Goal: Task Accomplishment & Management: Manage account settings

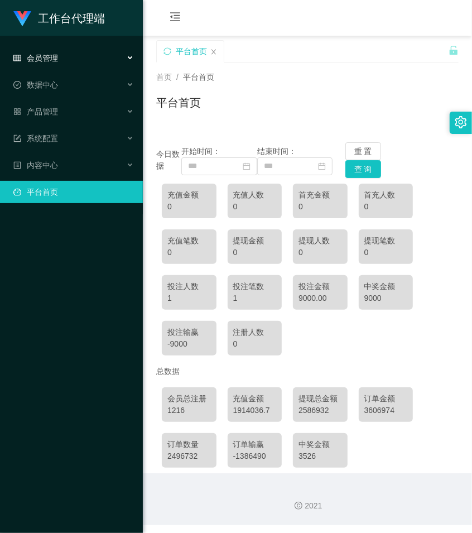
click at [33, 62] on span "会员管理" at bounding box center [35, 58] width 45 height 9
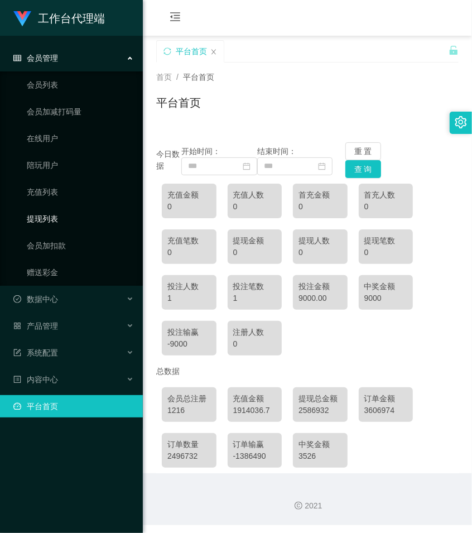
click at [55, 219] on link "提现列表" at bounding box center [80, 219] width 107 height 22
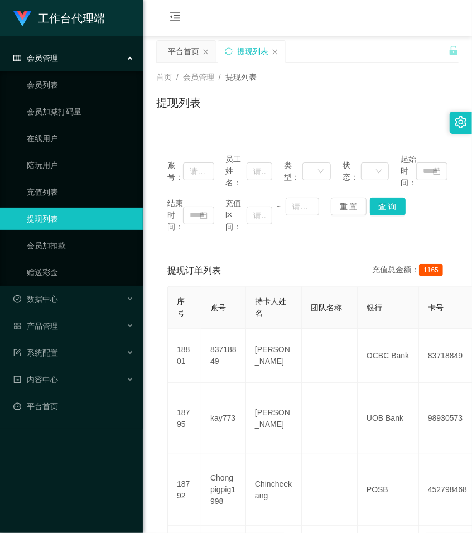
click at [68, 56] on div "会员管理" at bounding box center [71, 58] width 143 height 22
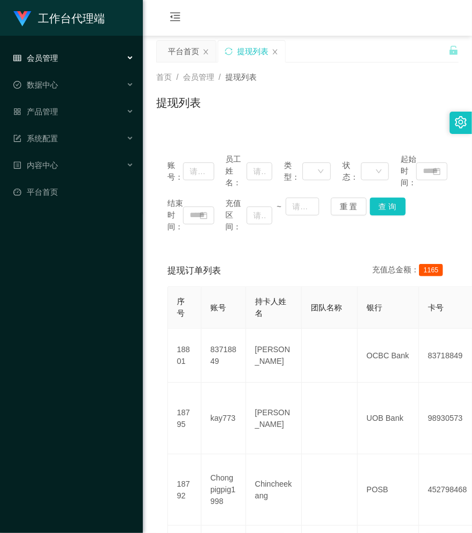
click at [352, 82] on div "首页 / 会员管理 / 提现列表 /" at bounding box center [307, 77] width 302 height 12
click at [79, 59] on div "会员管理" at bounding box center [71, 58] width 143 height 22
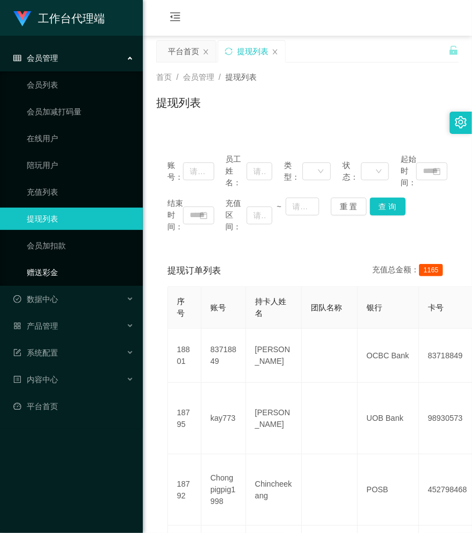
click at [42, 275] on link "赠送彩金" at bounding box center [80, 272] width 107 height 22
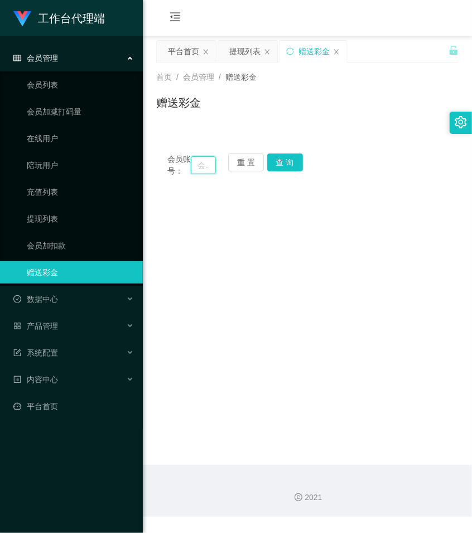
click at [209, 170] on input "text" at bounding box center [203, 165] width 25 height 18
paste input "Kean1998"
type input "Kean1998"
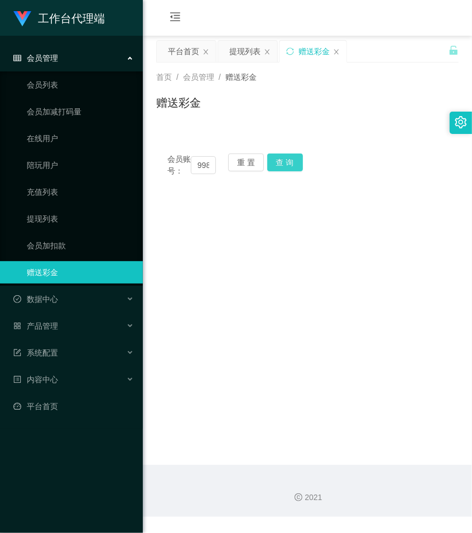
click at [290, 163] on button "查 询" at bounding box center [285, 162] width 36 height 18
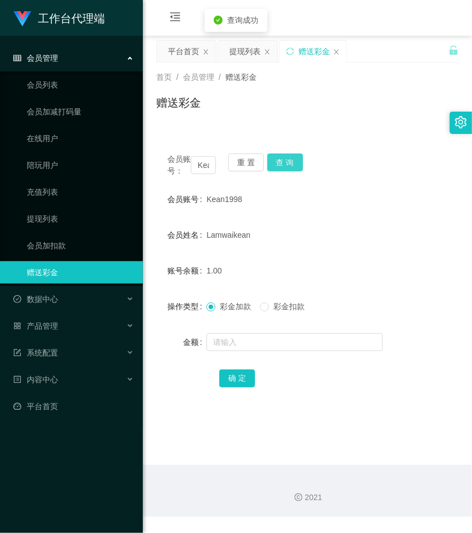
click at [290, 163] on button "查 询" at bounding box center [285, 162] width 36 height 18
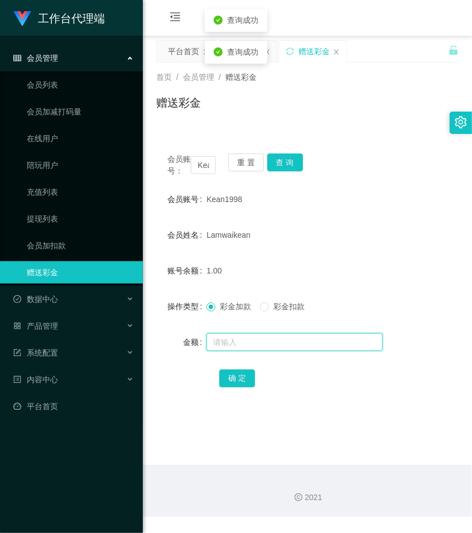
click at [232, 350] on input "text" at bounding box center [294, 342] width 176 height 18
type input "100"
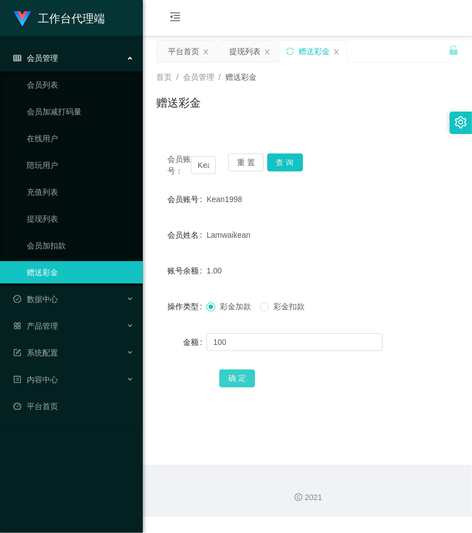
click at [238, 387] on button "确 定" at bounding box center [237, 378] width 36 height 18
click at [378, 156] on div "会员账号： Kean1998 重 置 查 询" at bounding box center [307, 164] width 302 height 23
drag, startPoint x: 244, startPoint y: 52, endPoint x: 333, endPoint y: 4, distance: 100.1
click at [246, 52] on div "提现列表" at bounding box center [244, 51] width 31 height 21
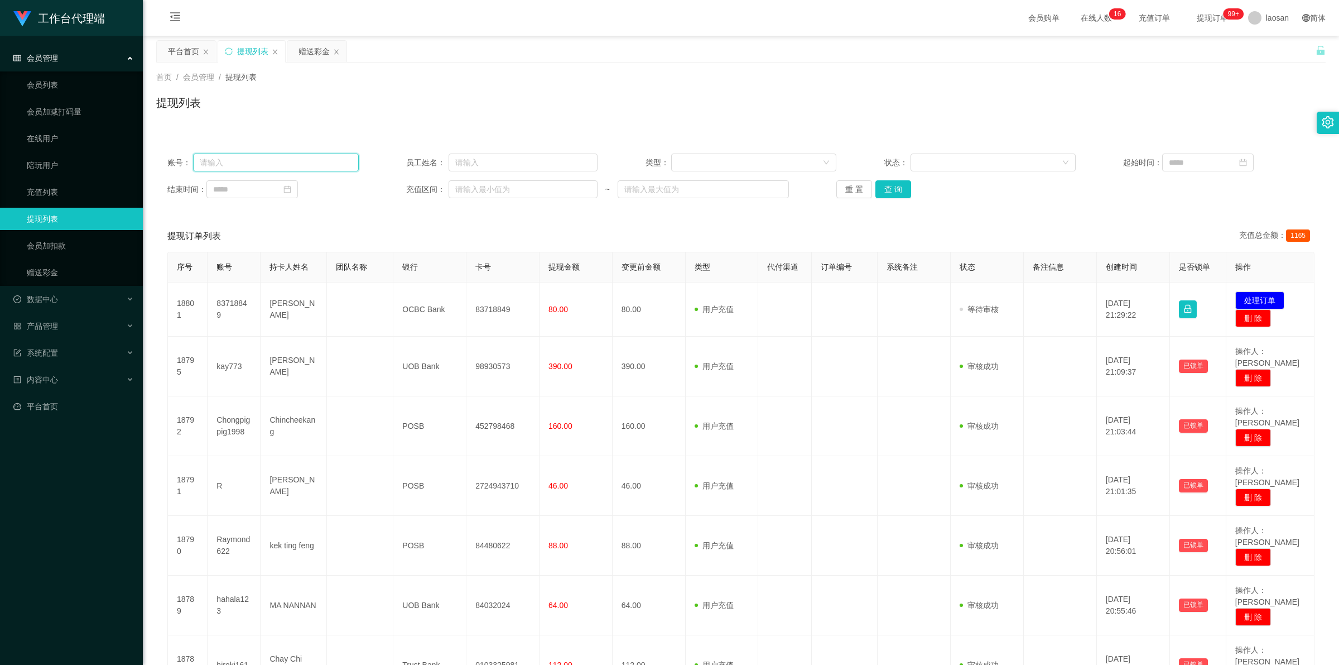
click at [280, 165] on input "text" at bounding box center [275, 162] width 165 height 18
paste input "Lyuyinfang"
type input "Lyuyinfang"
click at [471, 193] on button "查 询" at bounding box center [893, 189] width 36 height 18
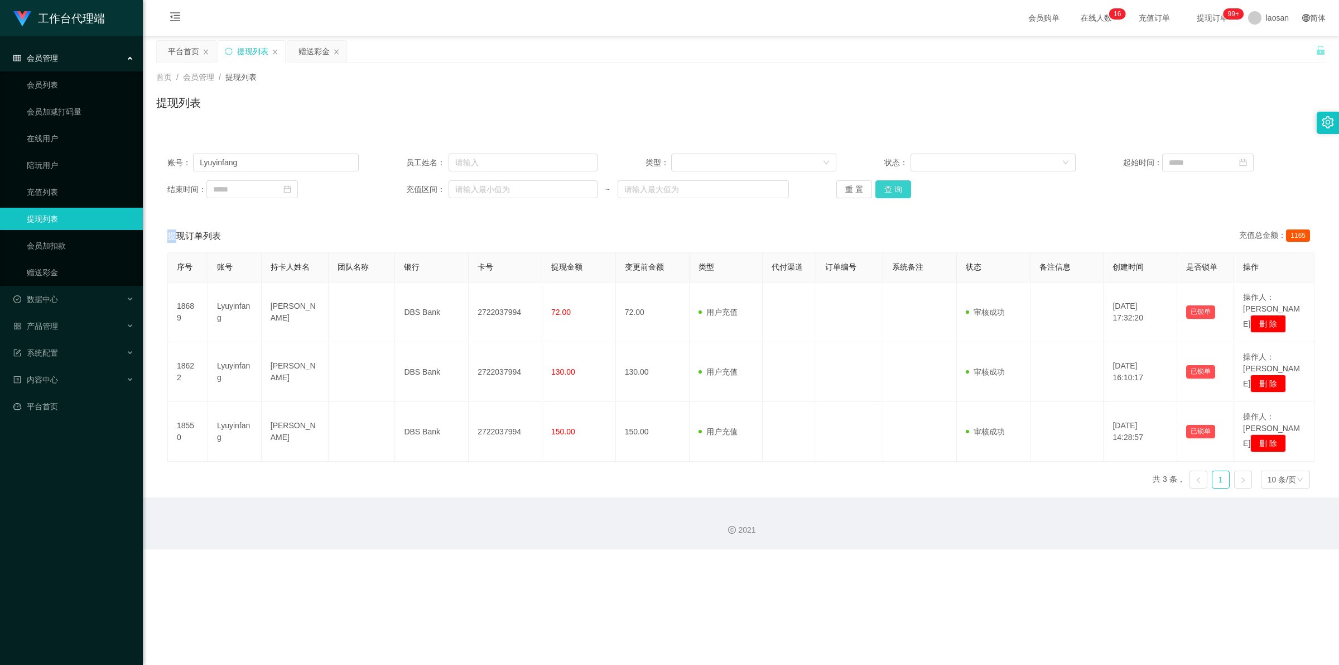
click at [471, 193] on div "重 置 查 询" at bounding box center [931, 189] width 191 height 18
click at [471, 193] on button "查 询" at bounding box center [893, 189] width 36 height 18
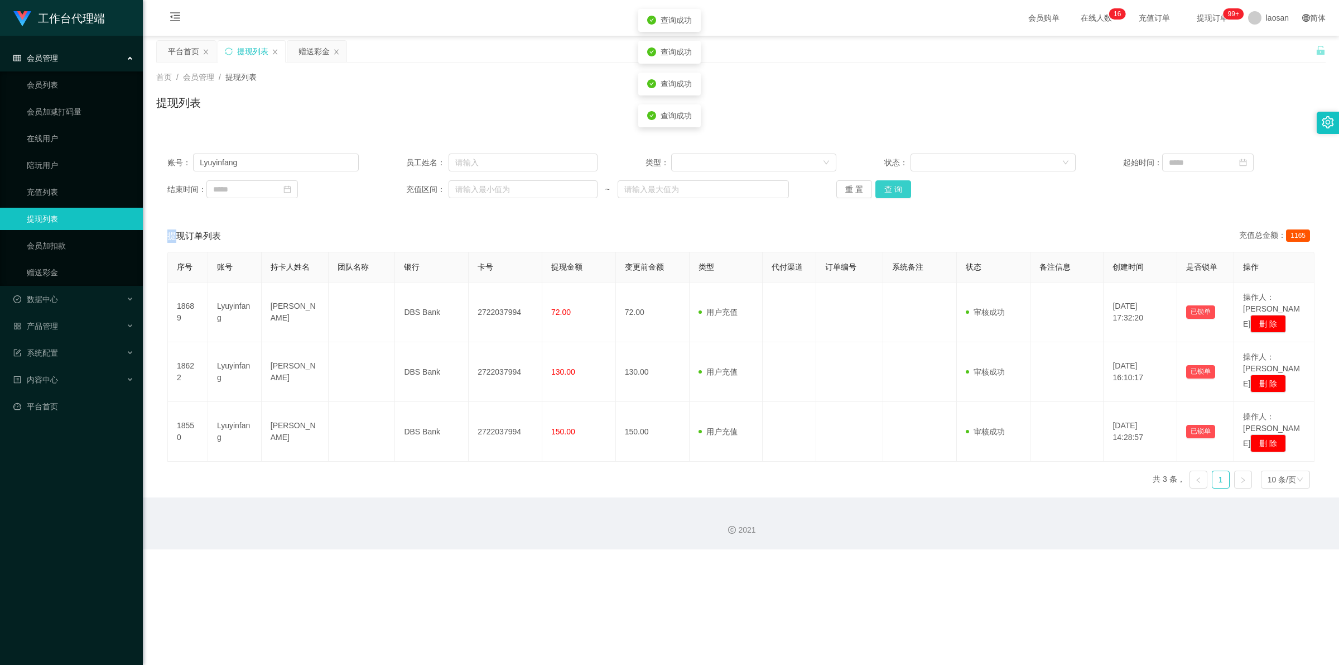
click at [471, 193] on button "查 询" at bounding box center [893, 189] width 36 height 18
click at [471, 193] on button "查 询" at bounding box center [899, 189] width 48 height 18
click at [471, 193] on div "重 置 查 询" at bounding box center [931, 189] width 191 height 18
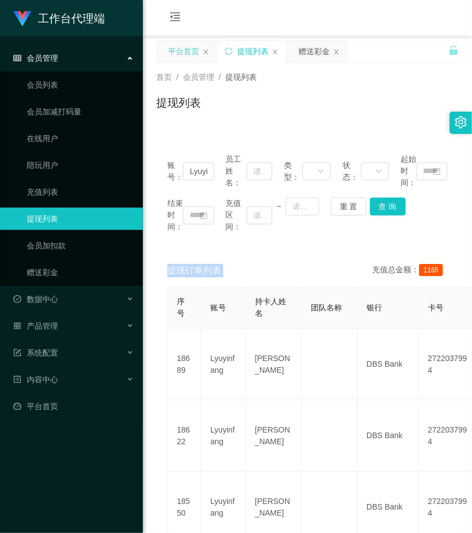
click at [190, 50] on div "平台首页" at bounding box center [183, 51] width 31 height 21
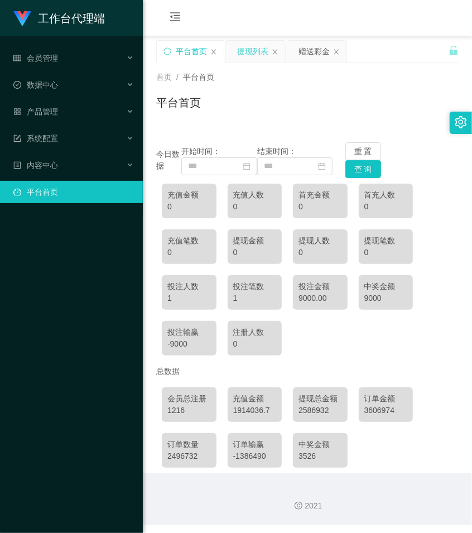
click at [264, 53] on div "提现列表" at bounding box center [252, 51] width 31 height 21
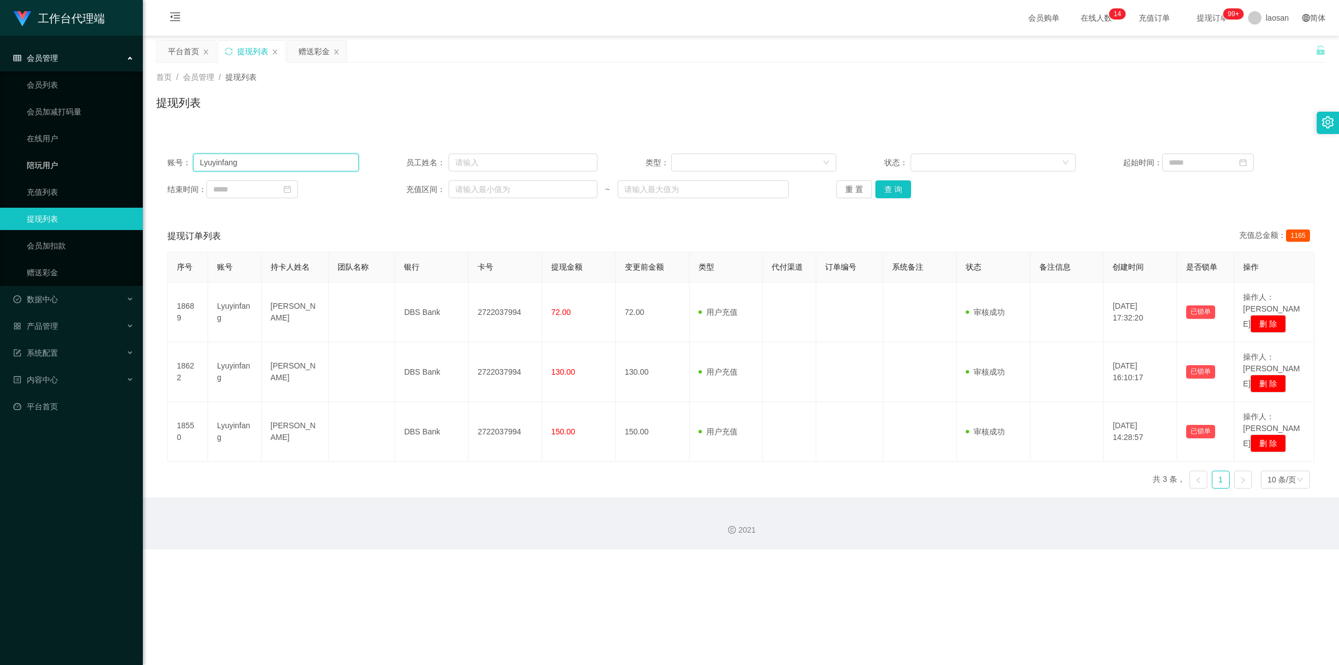
drag, startPoint x: 264, startPoint y: 157, endPoint x: 124, endPoint y: 156, distance: 139.5
click at [124, 157] on section "工作台代理端 会员管理 会员列表 会员加减打码量 在线用户 陪玩用户 充值列表 提现列表 会员加扣款 赠送彩金 数据中心 产品管理 系统配置 内容中心 平台首…" at bounding box center [669, 274] width 1339 height 549
paste input "Kean1998"
type input "Kean1998"
click at [471, 191] on button "查 询" at bounding box center [893, 189] width 36 height 18
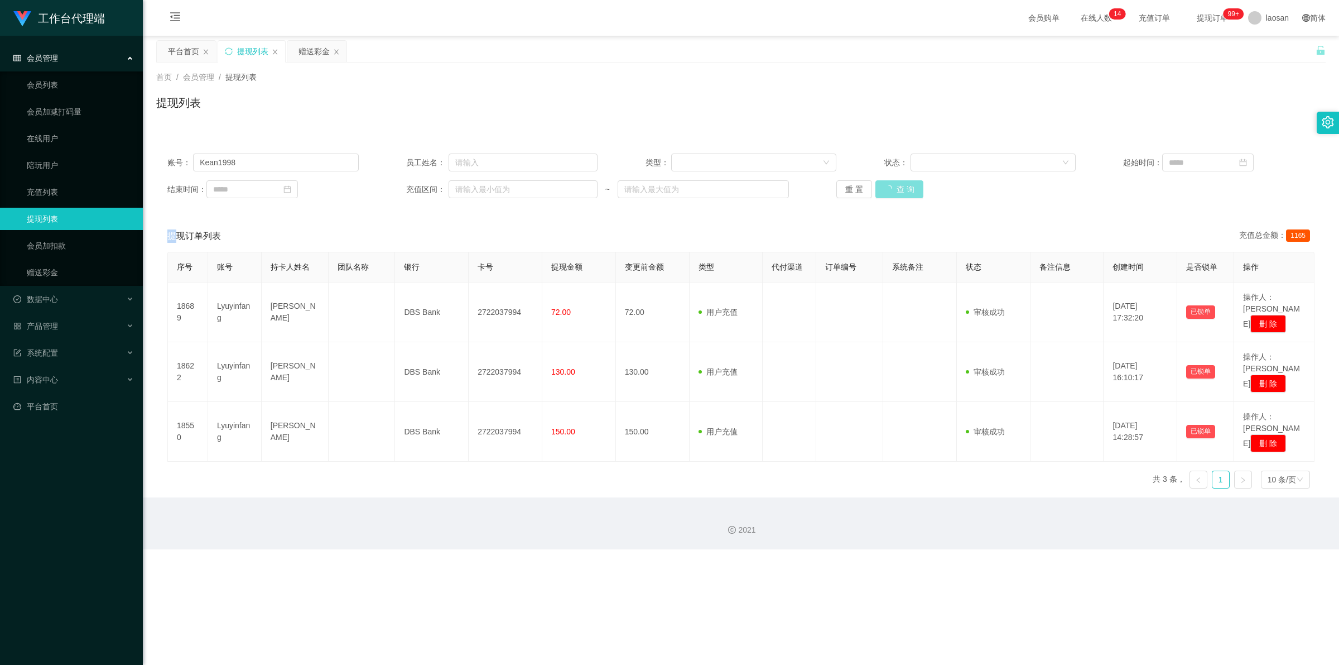
click at [471, 191] on div "重 置 查 询" at bounding box center [931, 189] width 191 height 18
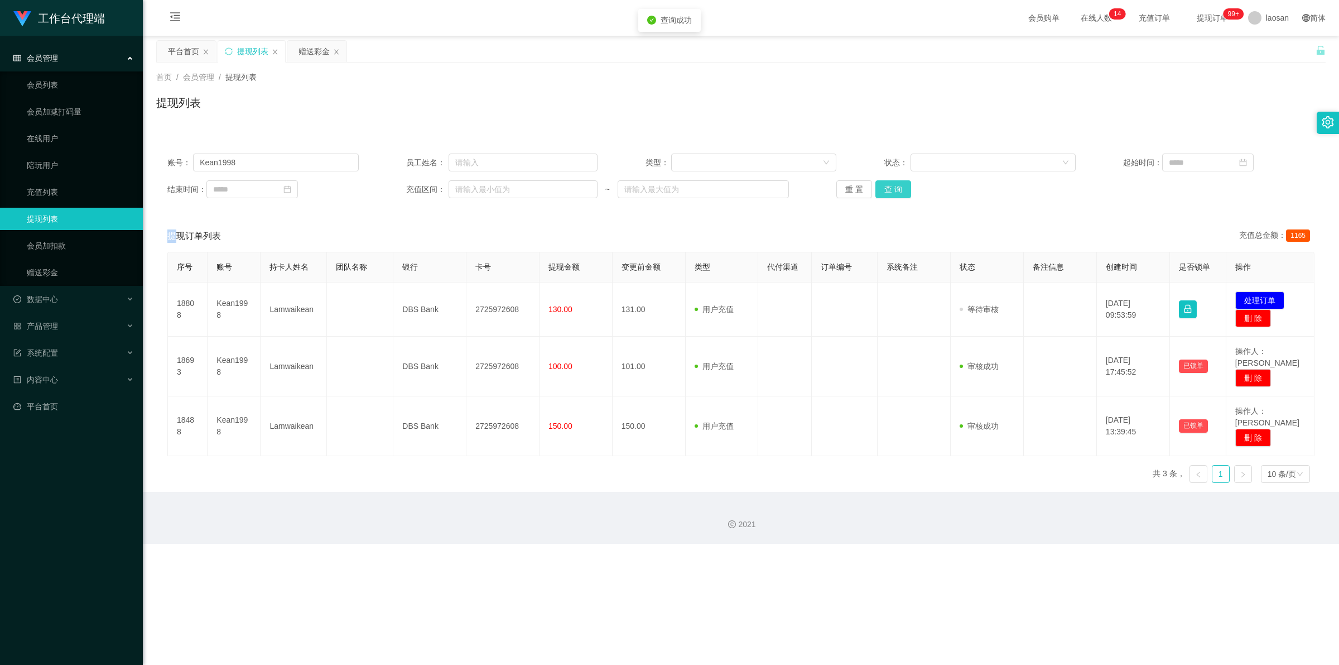
click at [471, 191] on button "查 询" at bounding box center [893, 189] width 36 height 18
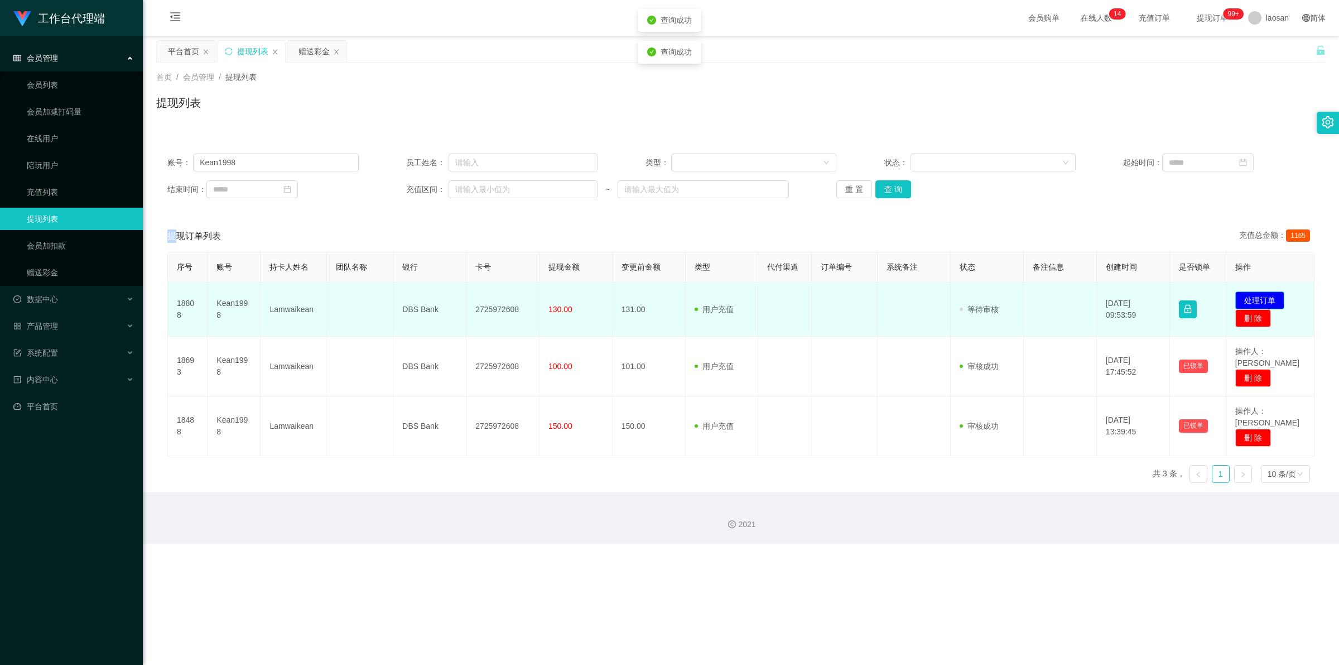
click at [471, 301] on button "处理订单" at bounding box center [1259, 300] width 49 height 18
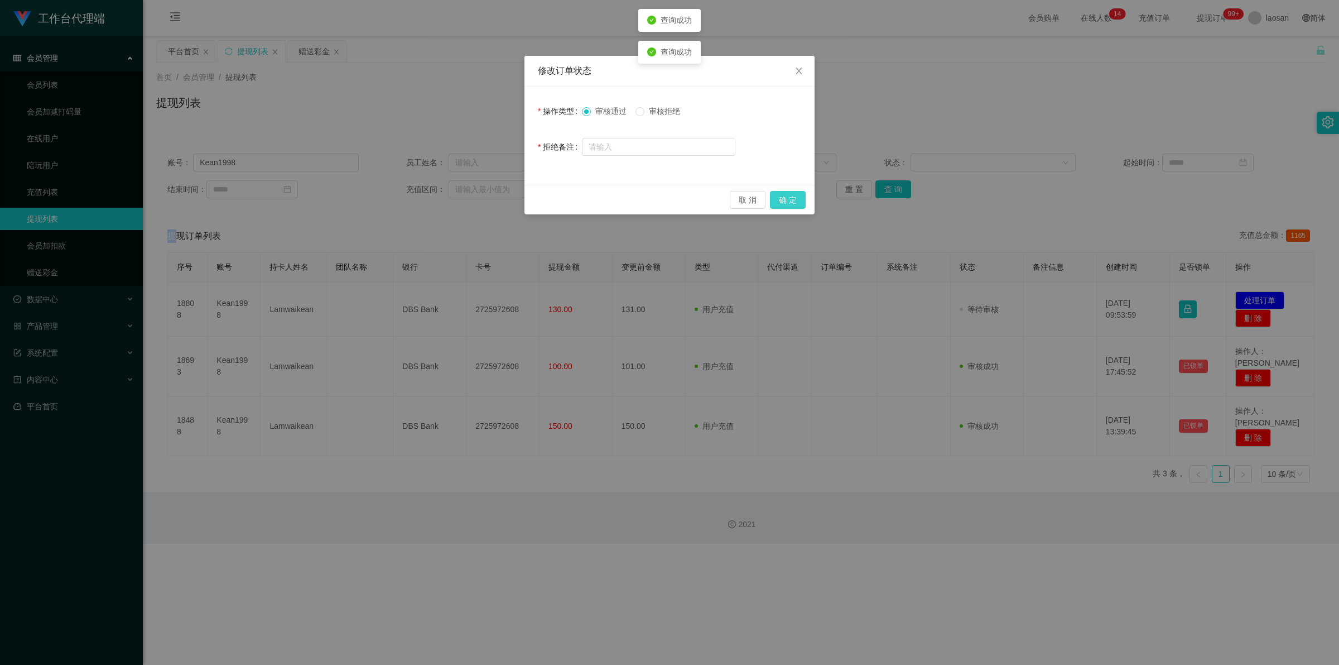
click at [471, 201] on button "确 定" at bounding box center [788, 200] width 36 height 18
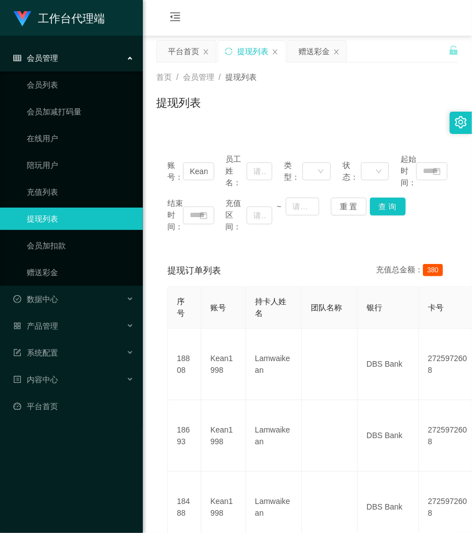
click at [255, 99] on div "提现列表" at bounding box center [307, 107] width 302 height 26
click at [307, 56] on div "赠送彩金" at bounding box center [314, 51] width 31 height 21
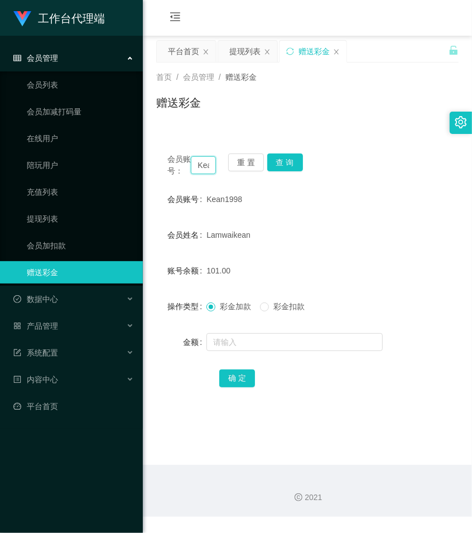
click at [201, 168] on input "Kean1998" at bounding box center [203, 165] width 25 height 18
click at [285, 163] on button "查 询" at bounding box center [285, 162] width 36 height 18
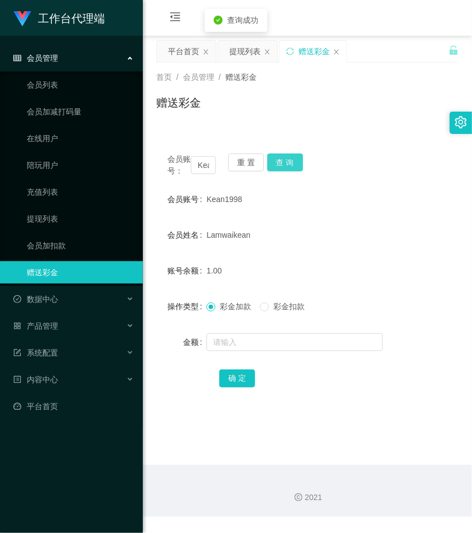
click at [285, 163] on button "查 询" at bounding box center [285, 162] width 36 height 18
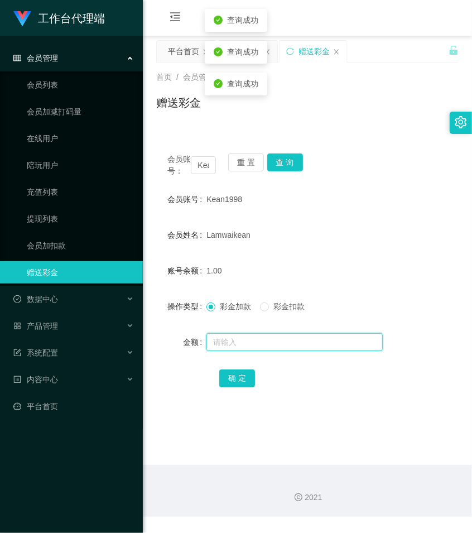
click at [233, 351] on input "text" at bounding box center [294, 342] width 176 height 18
type input "1"
type input "48"
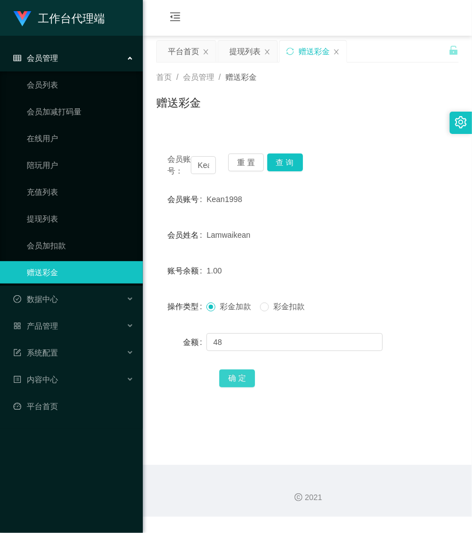
click at [246, 385] on button "确 定" at bounding box center [237, 378] width 36 height 18
drag, startPoint x: 360, startPoint y: 276, endPoint x: 310, endPoint y: 264, distance: 51.7
click at [360, 275] on div "49.00" at bounding box center [294, 270] width 176 height 22
click at [201, 171] on input "Kean1998" at bounding box center [203, 165] width 25 height 18
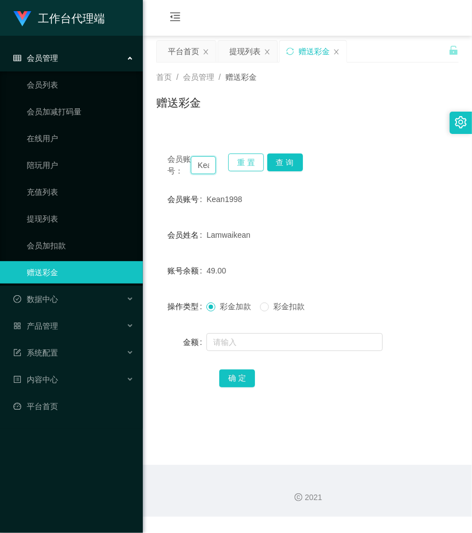
paste input "Lyuyinfang"
click at [280, 171] on div "会员账号： Lyuyinfang 重 置 查 询" at bounding box center [307, 164] width 302 height 23
click at [282, 165] on button "查 询" at bounding box center [285, 162] width 36 height 18
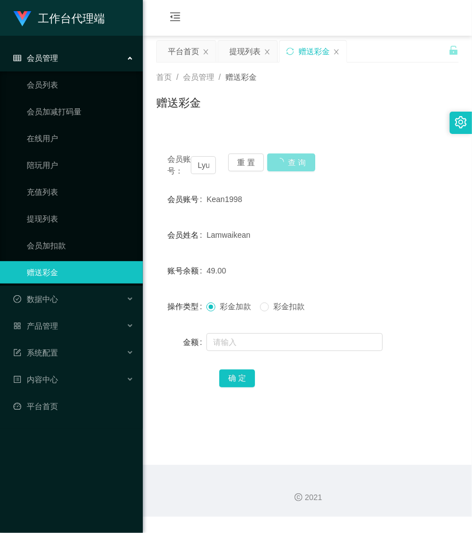
click at [282, 165] on button "查 询" at bounding box center [291, 162] width 48 height 18
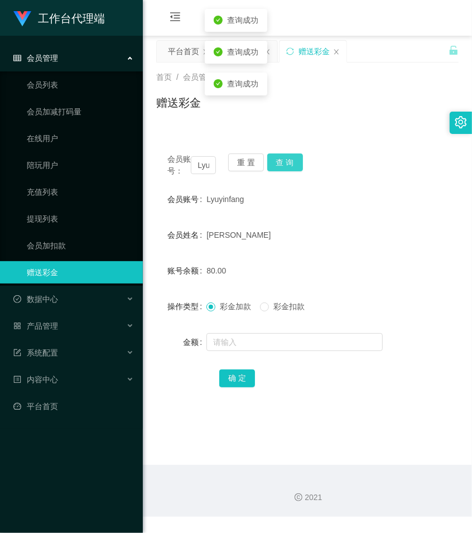
click at [282, 165] on button "查 询" at bounding box center [285, 162] width 36 height 18
click at [282, 165] on div "会员账号： Lyuyinfang 重 置 查 询" at bounding box center [307, 164] width 302 height 23
drag, startPoint x: 391, startPoint y: 95, endPoint x: 385, endPoint y: 95, distance: 6.1
click at [391, 95] on div "赠送彩金" at bounding box center [307, 107] width 302 height 26
click at [197, 168] on input "Lyuyinfang" at bounding box center [203, 165] width 25 height 18
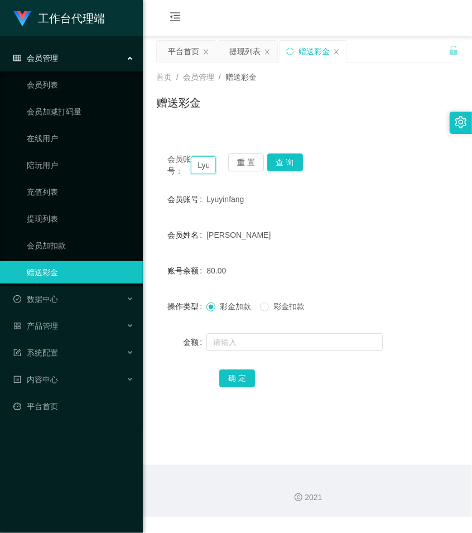
click at [197, 168] on input "Lyuyinfang" at bounding box center [203, 165] width 25 height 18
paste input "Kean1998"
type input "Kean1998"
click at [282, 166] on button "查 询" at bounding box center [285, 162] width 36 height 18
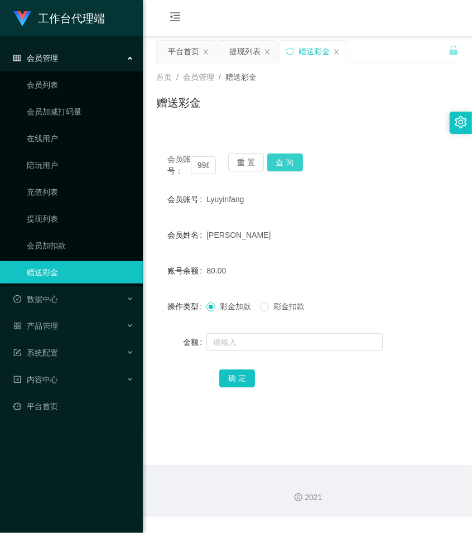
scroll to position [0, 0]
click at [282, 166] on button "查 询" at bounding box center [291, 162] width 48 height 18
click at [282, 166] on button "查 询" at bounding box center [285, 162] width 36 height 18
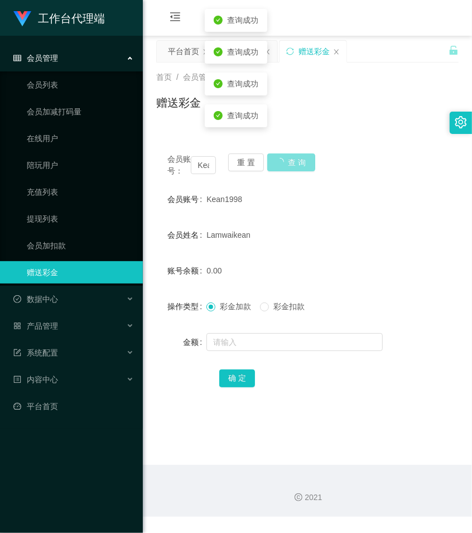
click at [282, 166] on button "查 询" at bounding box center [291, 162] width 48 height 18
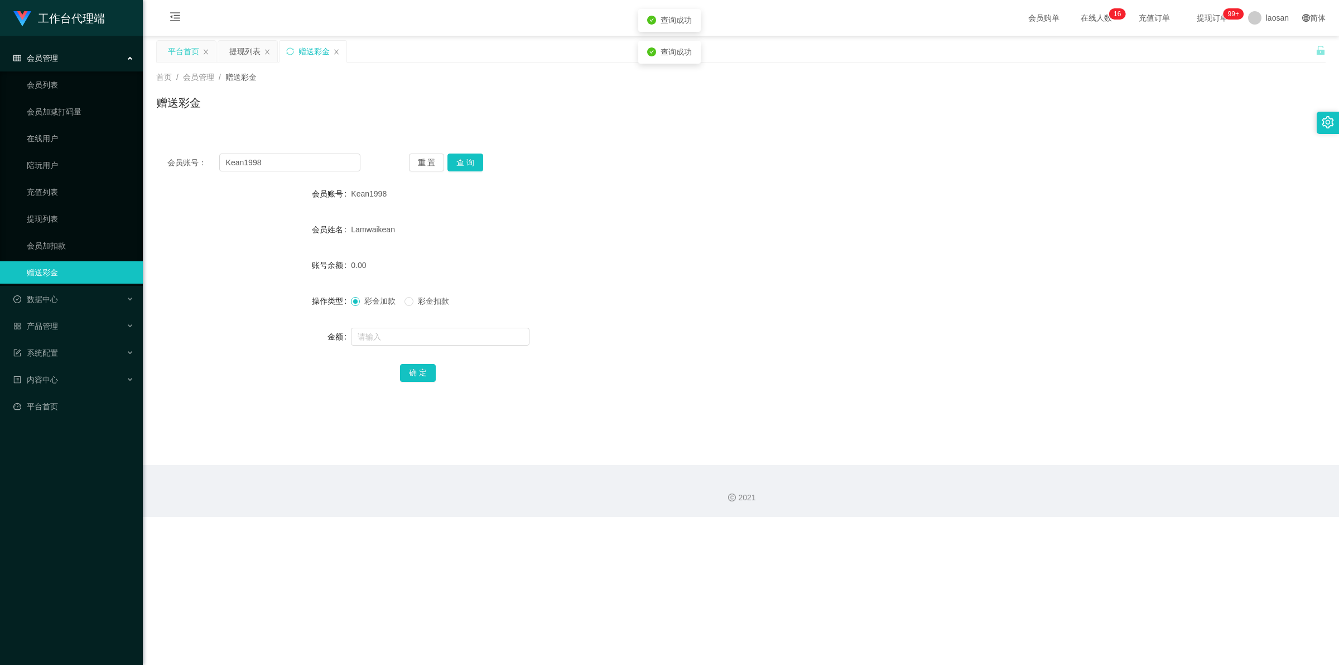
click at [173, 53] on div "平台首页" at bounding box center [183, 51] width 31 height 21
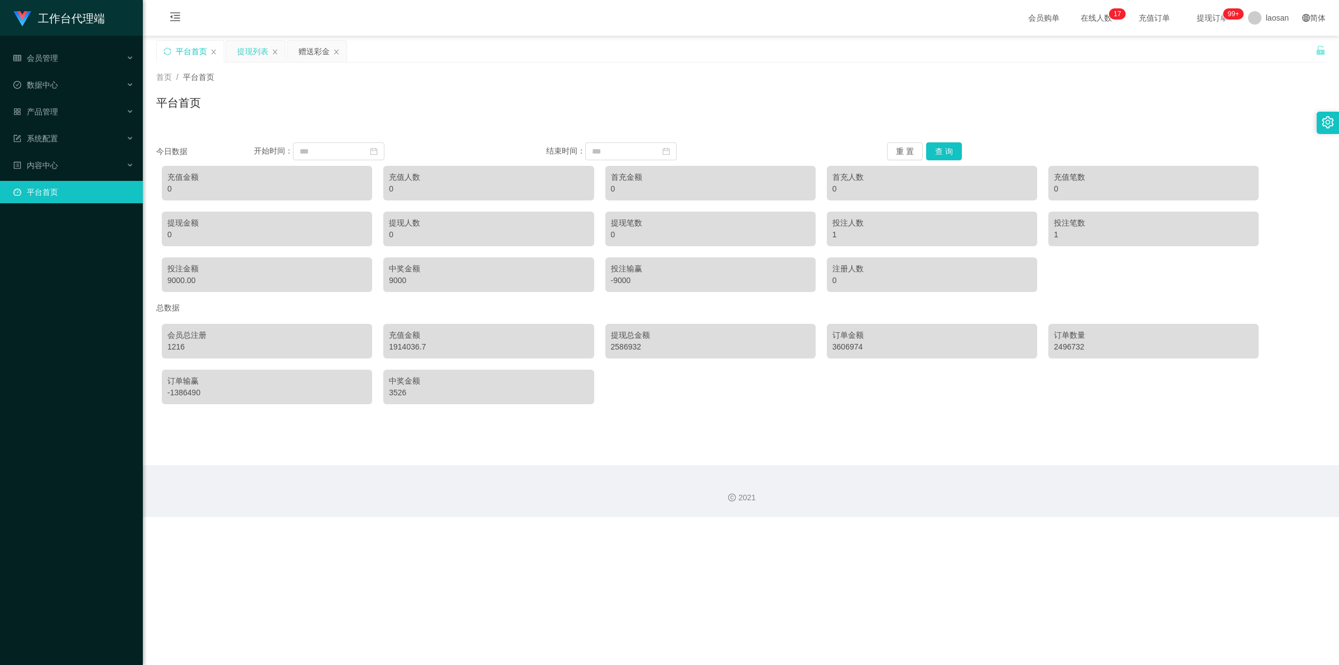
click at [242, 51] on div "提现列表" at bounding box center [252, 51] width 31 height 21
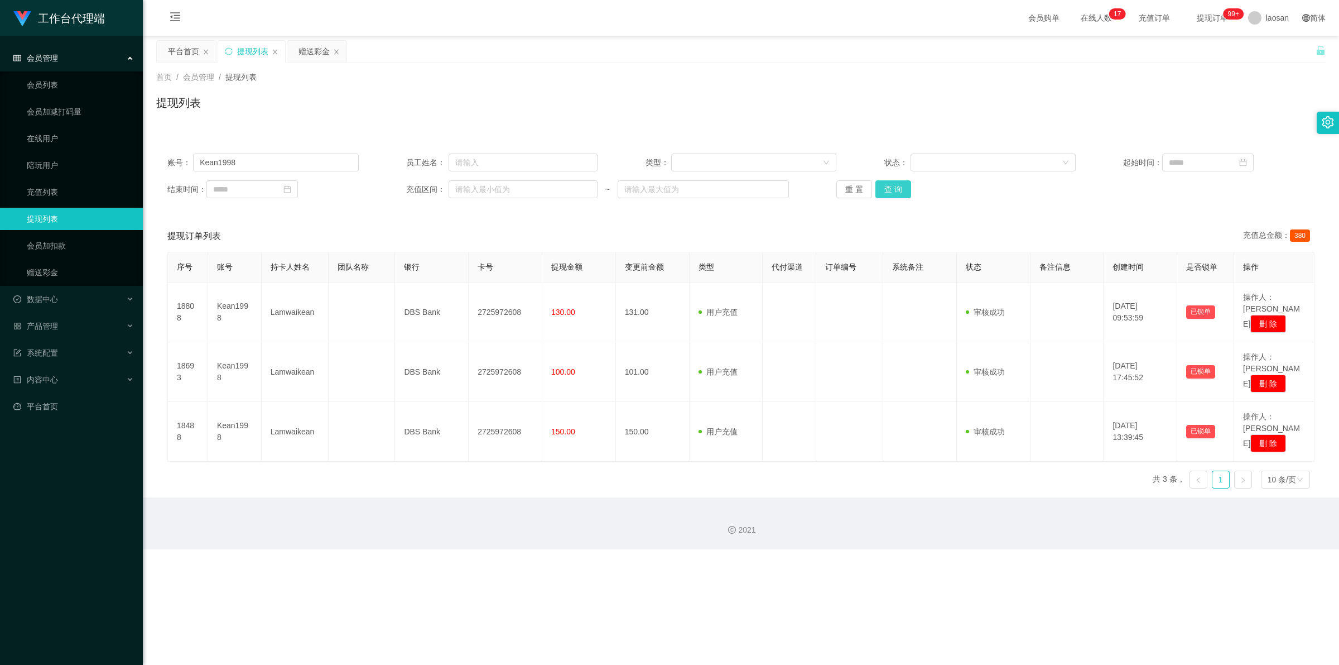
click at [471, 185] on button "查 询" at bounding box center [893, 189] width 36 height 18
click at [471, 186] on div "重 置 查 询" at bounding box center [931, 189] width 191 height 18
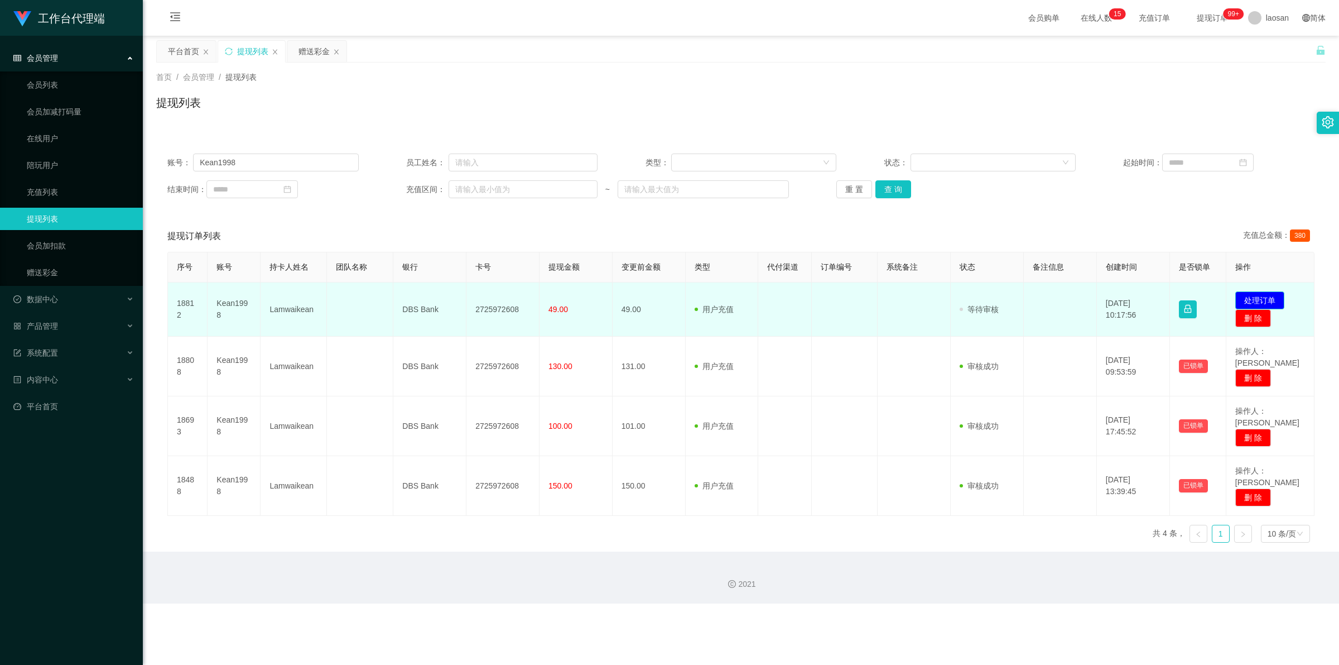
click at [471, 300] on button "处理订单" at bounding box center [1259, 300] width 49 height 18
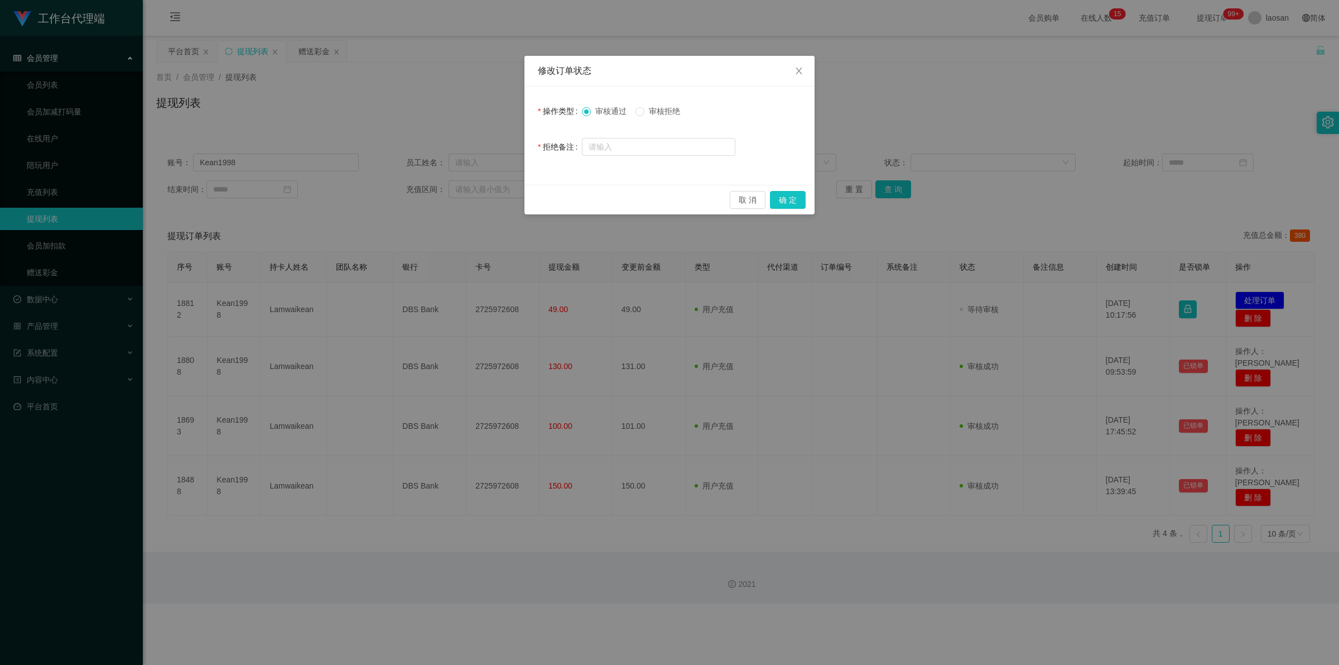
click at [471, 113] on span "审核拒绝" at bounding box center [664, 111] width 40 height 9
click at [471, 150] on input "text" at bounding box center [658, 147] width 153 height 18
type input "t"
drag, startPoint x: 621, startPoint y: 148, endPoint x: 626, endPoint y: 152, distance: 6.0
click at [471, 151] on input "系统显示未完成任务" at bounding box center [658, 147] width 153 height 18
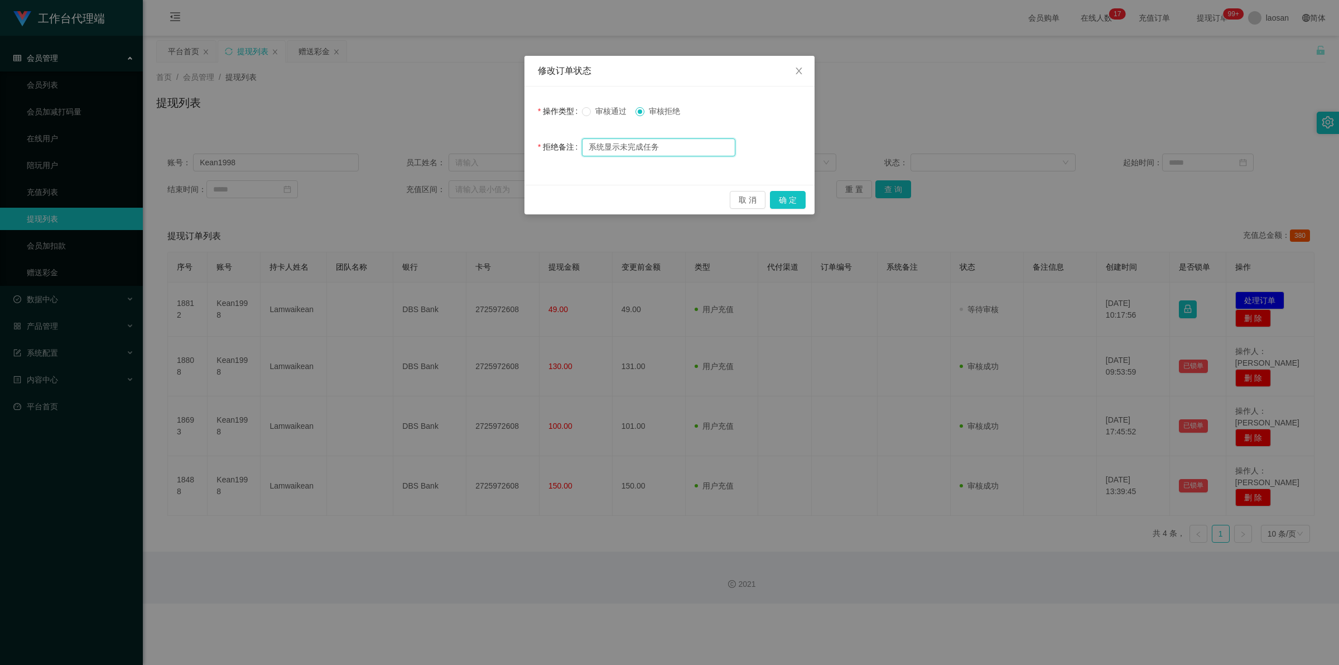
click at [471, 151] on input "系统显示未完成任务" at bounding box center [658, 147] width 153 height 18
click at [471, 147] on input "系统显示未完成任务" at bounding box center [658, 147] width 153 height 18
type input "未完成任务"
click at [471, 199] on button "确 定" at bounding box center [788, 200] width 36 height 18
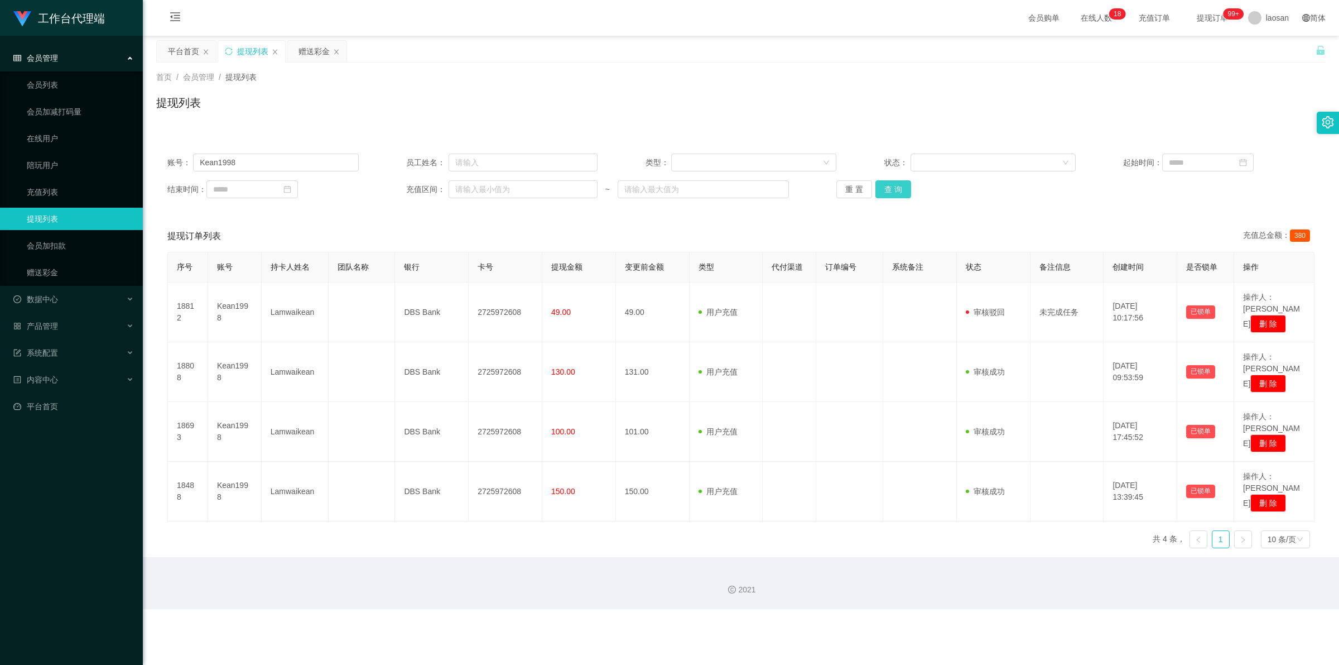
click at [471, 186] on button "查 询" at bounding box center [893, 189] width 36 height 18
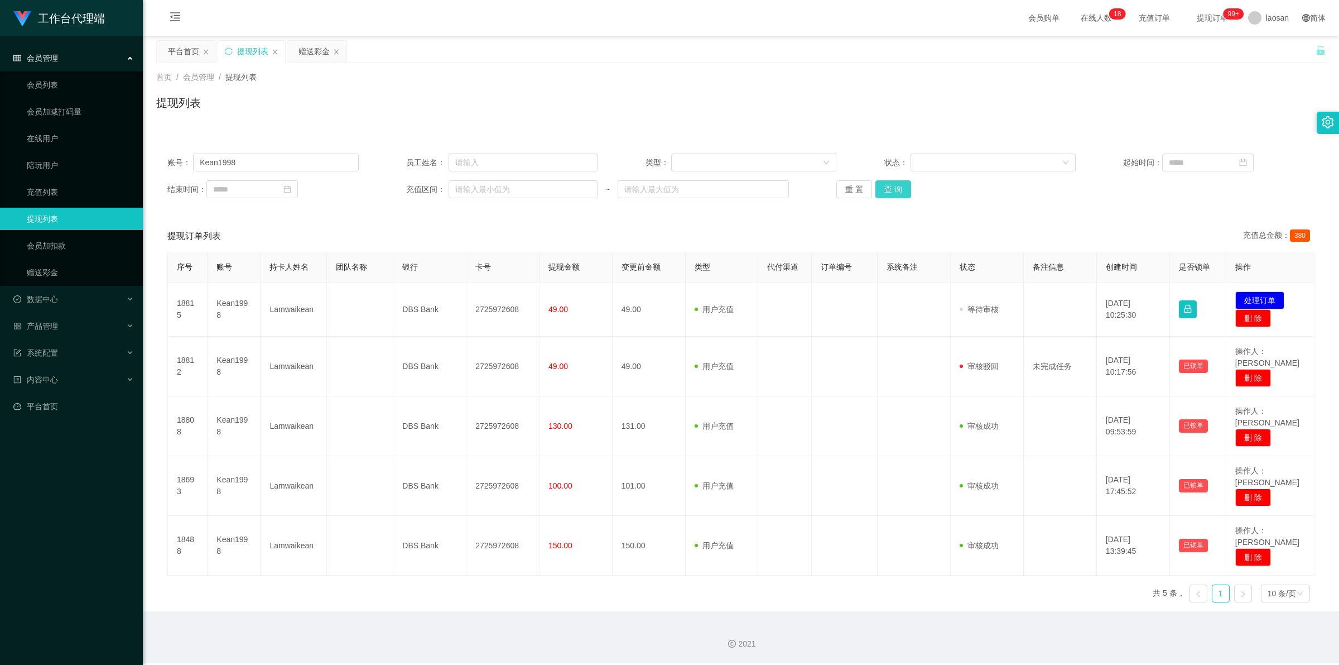
click at [471, 186] on button "查 询" at bounding box center [893, 189] width 36 height 18
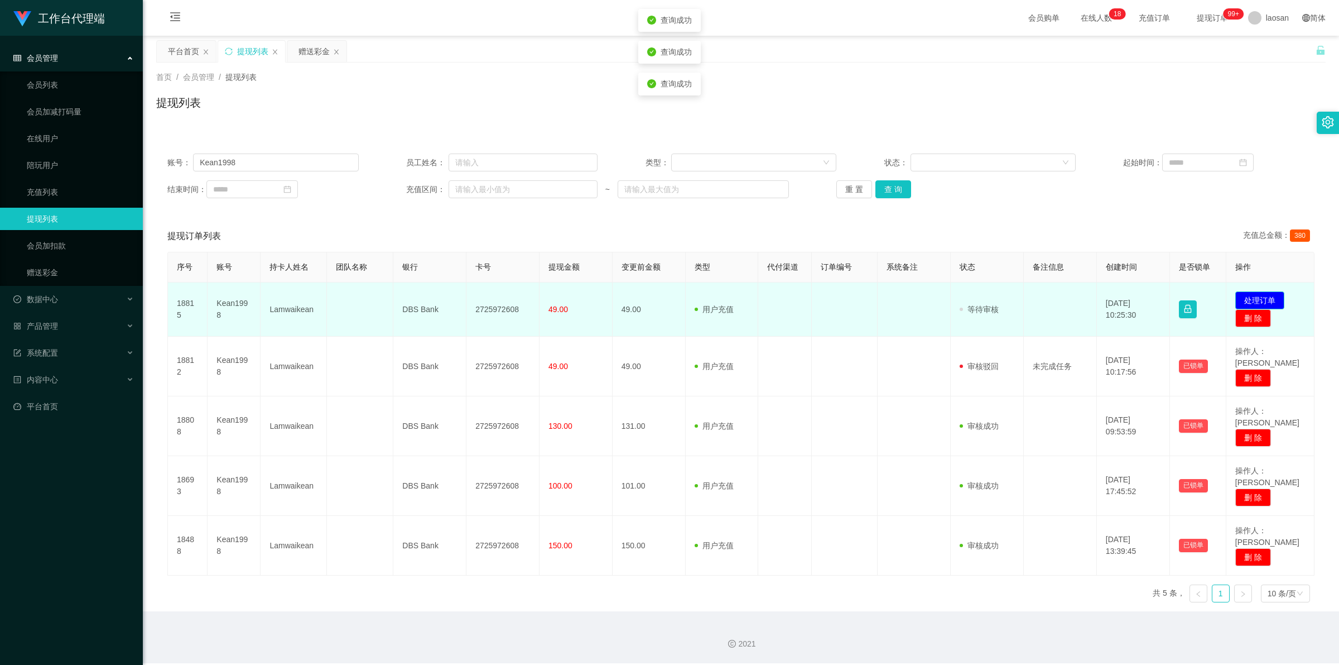
click at [471, 301] on button "处理订单" at bounding box center [1259, 300] width 49 height 18
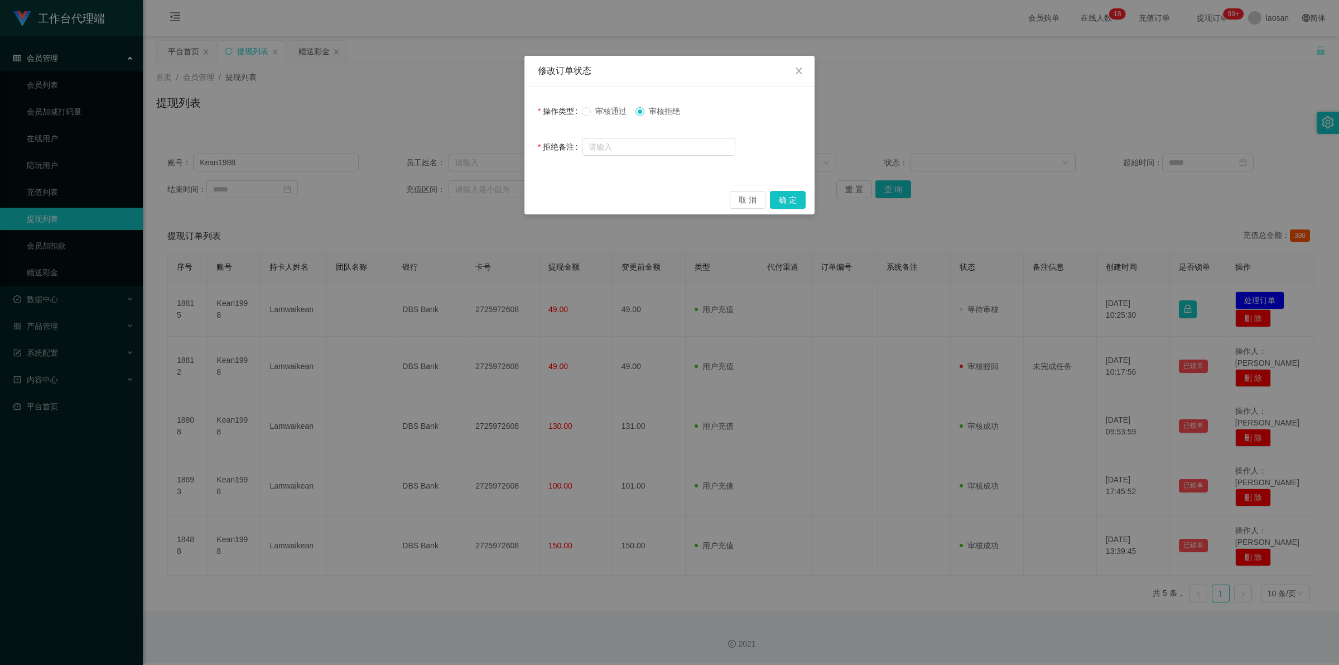
click at [471, 115] on span "审核通过" at bounding box center [611, 111] width 40 height 9
click at [471, 201] on button "确 定" at bounding box center [788, 200] width 36 height 18
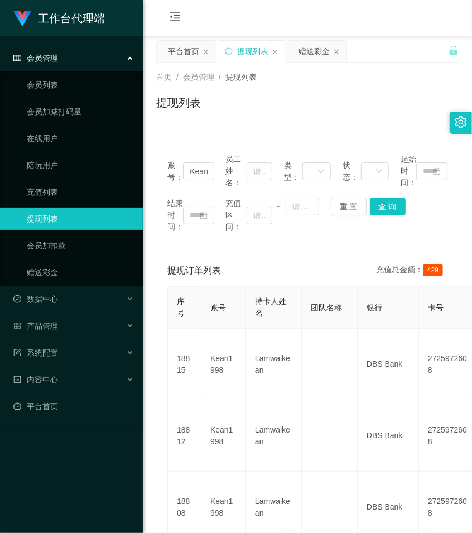
click at [318, 114] on div "提现列表" at bounding box center [307, 107] width 302 height 26
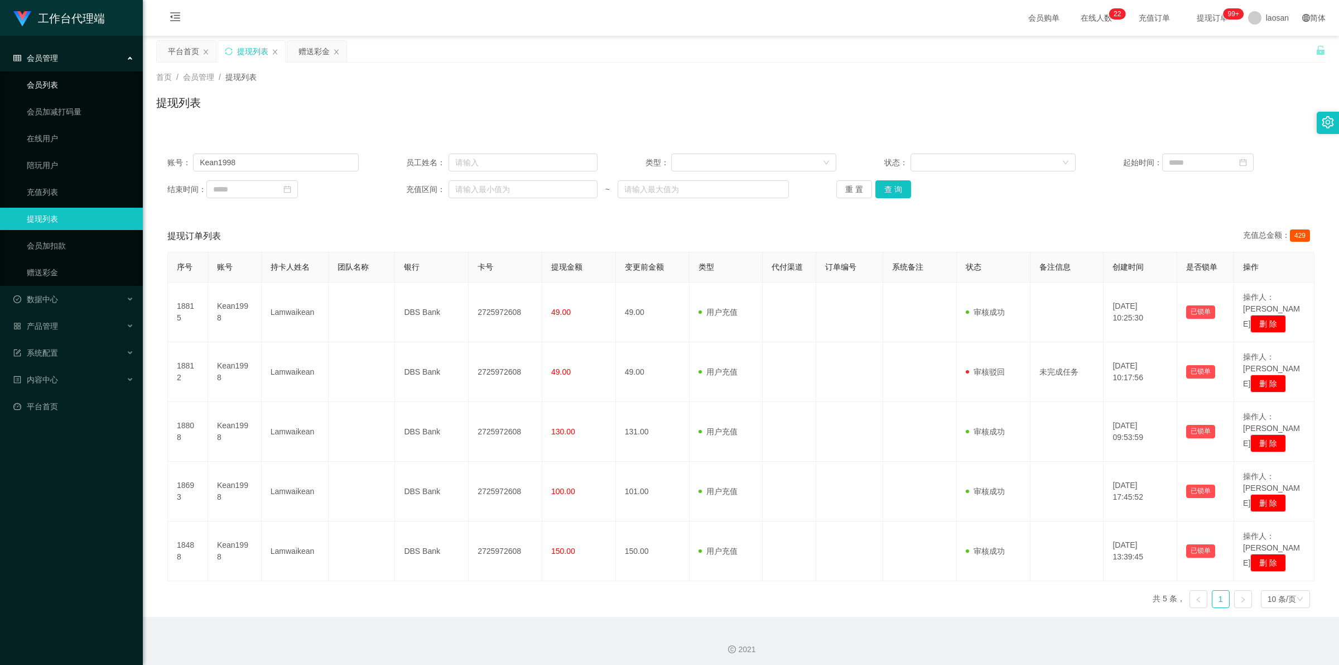
click at [67, 88] on link "会员列表" at bounding box center [80, 85] width 107 height 22
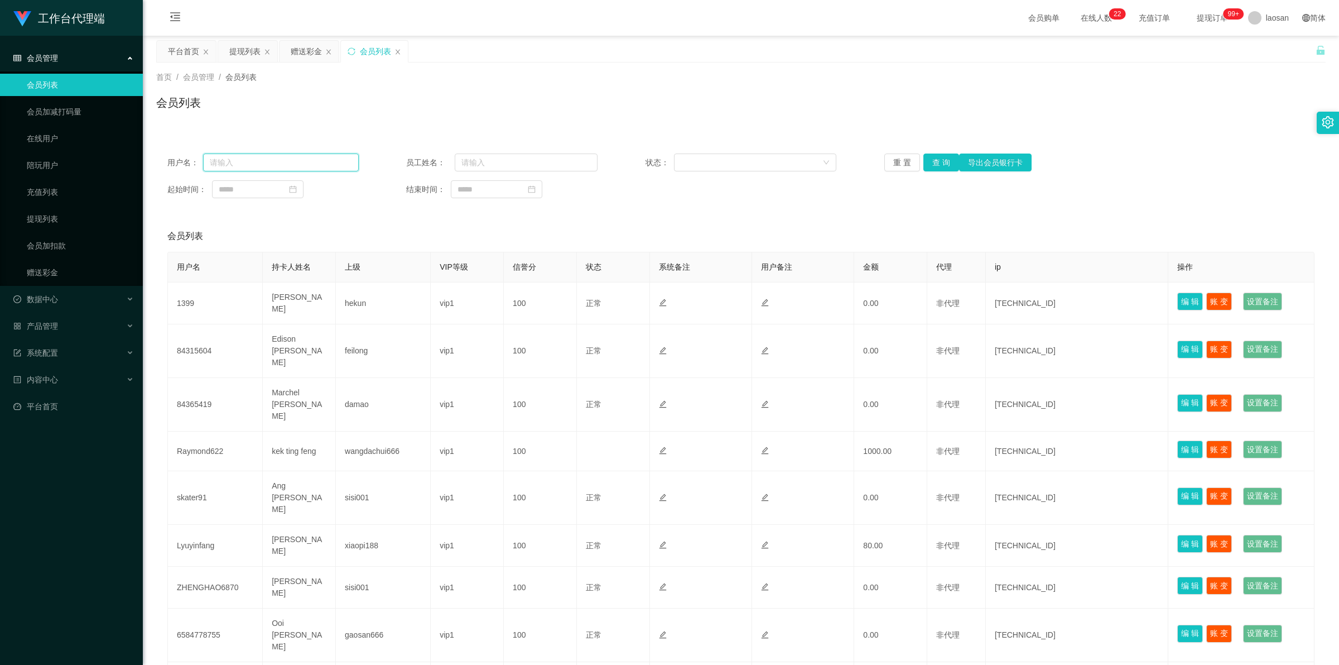
drag, startPoint x: 261, startPoint y: 162, endPoint x: 252, endPoint y: 165, distance: 8.8
click at [252, 165] on input "text" at bounding box center [281, 162] width 156 height 18
paste input "Lyuyinfang"
type input "Lyuyinfang"
click at [471, 163] on button "查 询" at bounding box center [941, 162] width 36 height 18
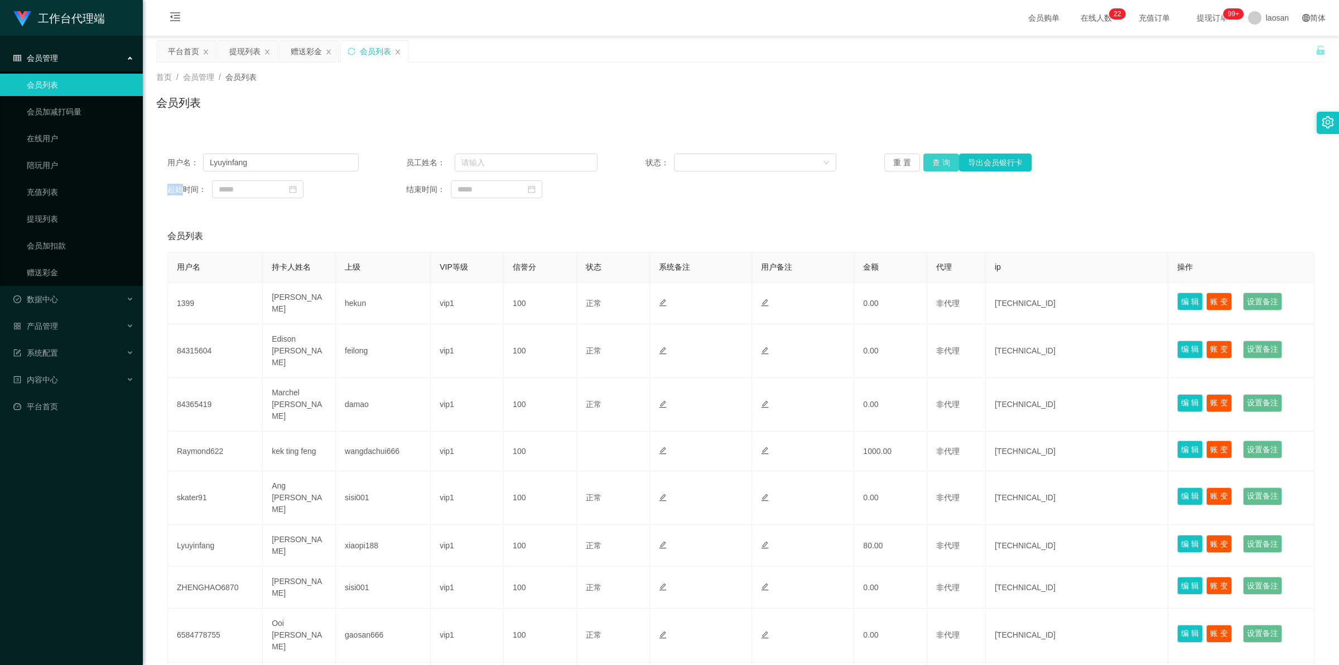
click at [471, 163] on div "重 置 查 询 导出会员银行卡" at bounding box center [979, 162] width 191 height 18
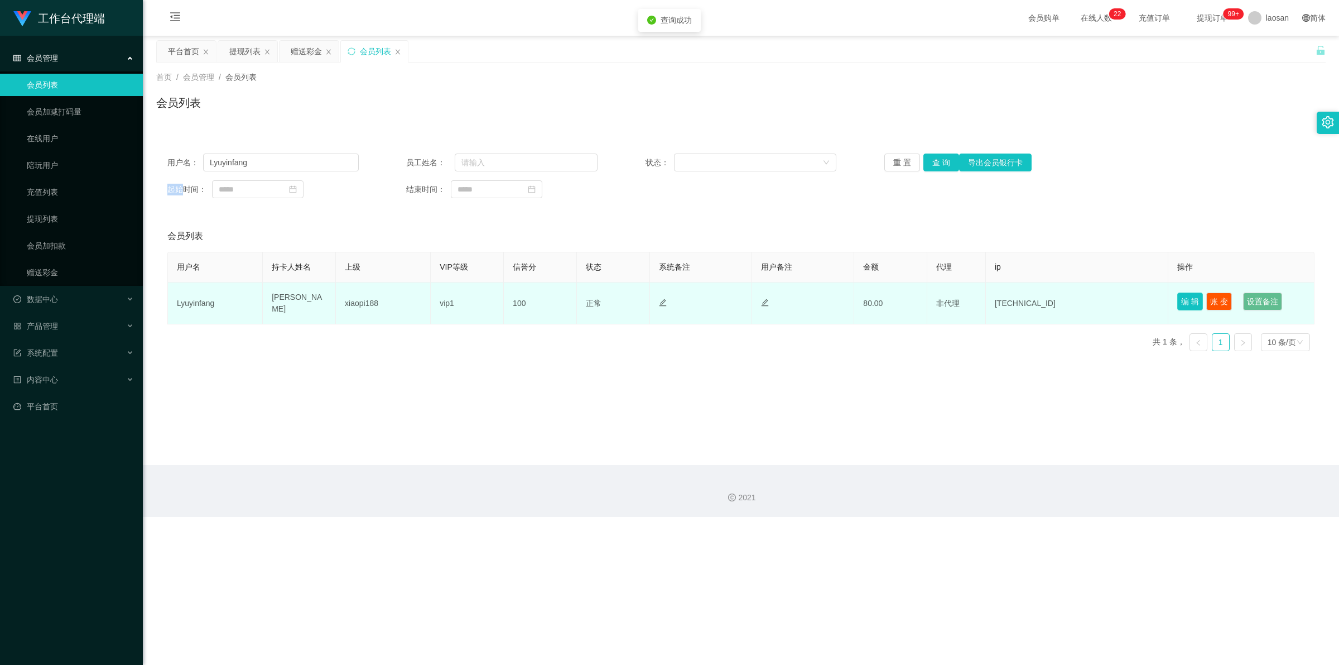
click at [471, 300] on button "编 辑" at bounding box center [1190, 301] width 26 height 18
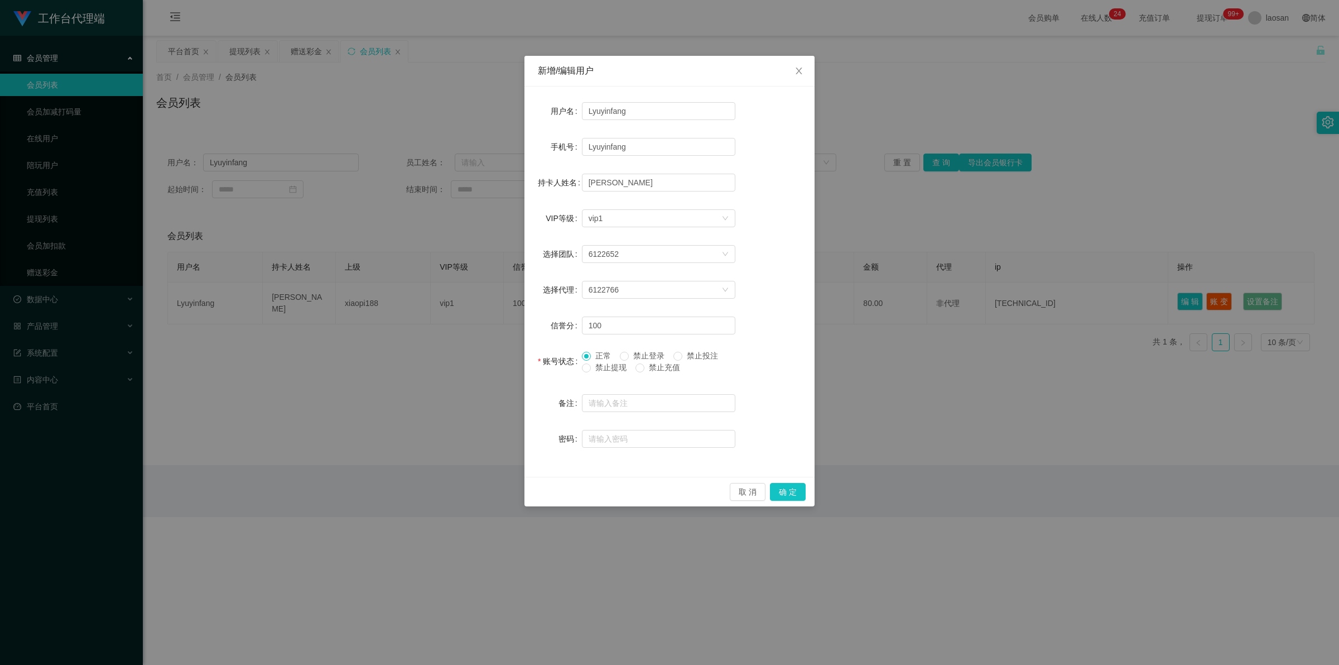
click at [471, 365] on span "禁止提现" at bounding box center [611, 367] width 40 height 9
click at [471, 494] on button "确 定" at bounding box center [788, 492] width 36 height 18
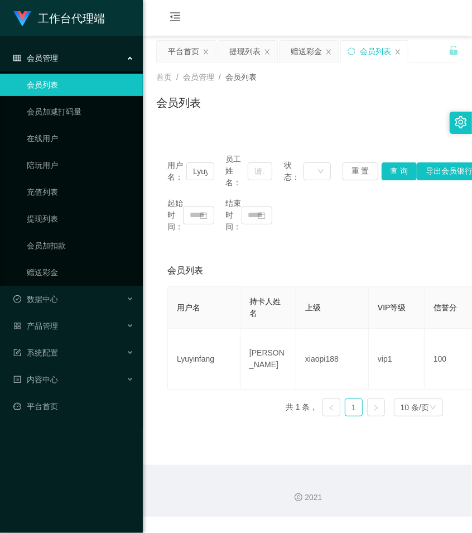
click at [303, 109] on div "会员列表" at bounding box center [307, 107] width 302 height 26
drag, startPoint x: 59, startPoint y: 243, endPoint x: 65, endPoint y: 232, distance: 12.0
click at [59, 243] on link "会员加扣款" at bounding box center [80, 245] width 107 height 22
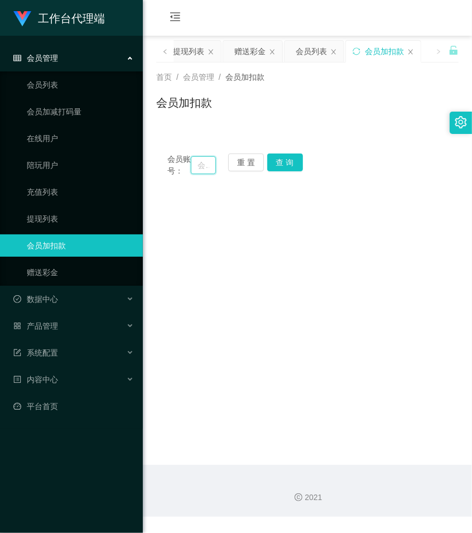
click at [201, 163] on input "text" at bounding box center [203, 165] width 25 height 18
paste input "Lyuyinfang"
type input "Lyuyinfang"
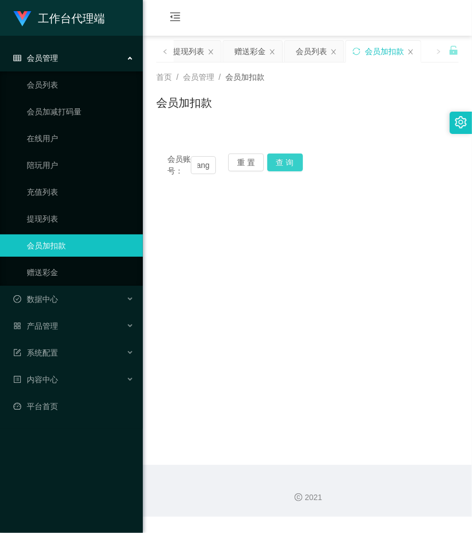
scroll to position [0, 0]
click at [286, 161] on button "查 询" at bounding box center [285, 162] width 36 height 18
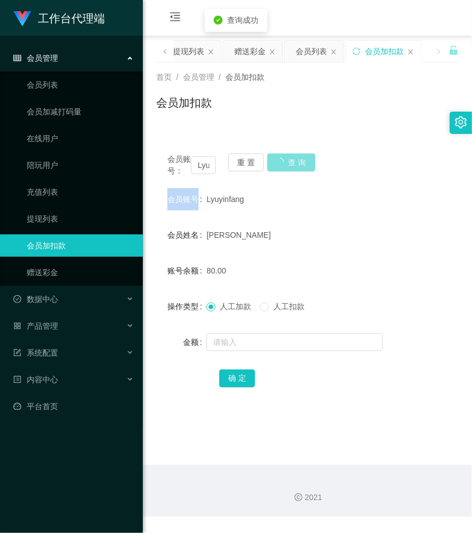
click at [286, 161] on div "会员账号： Lyuyinfang 重 置 查 询" at bounding box center [307, 164] width 302 height 23
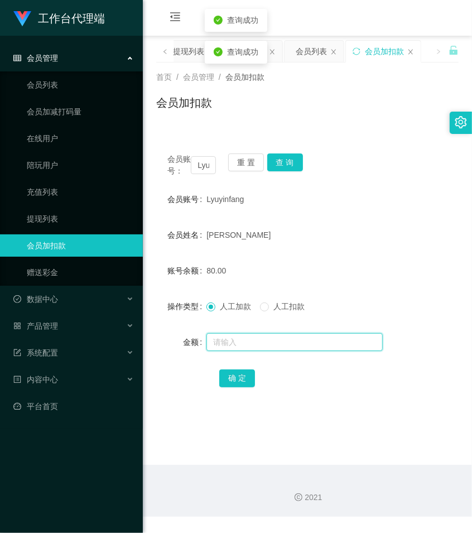
click at [240, 351] on input "text" at bounding box center [294, 342] width 176 height 18
type input "500"
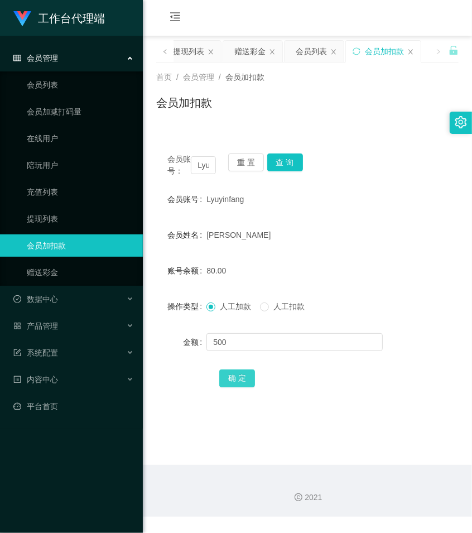
click at [235, 387] on button "确 定" at bounding box center [237, 378] width 36 height 18
click at [316, 296] on form "会员账号 Lyuyinfang 会员姓名 [PERSON_NAME] 账号余额 580.00 操作类型 人工加款 人工扣款 金额 确 定" at bounding box center [307, 288] width 302 height 201
